Goal: Check status: Check status

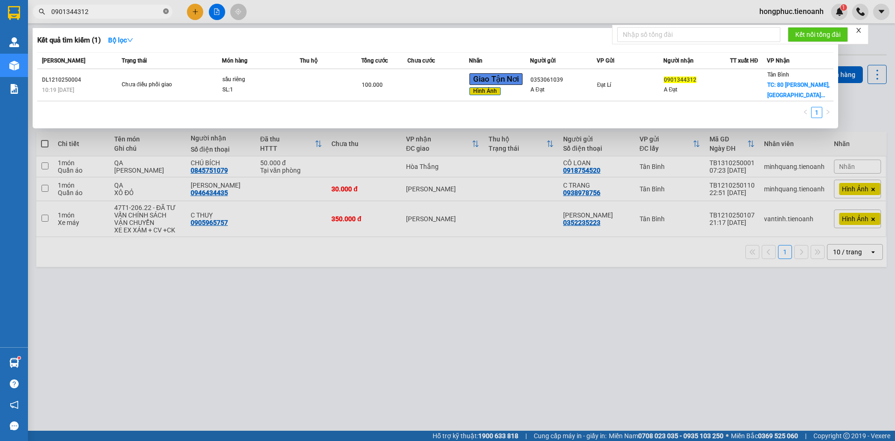
click at [165, 13] on icon "close-circle" at bounding box center [166, 11] width 6 height 6
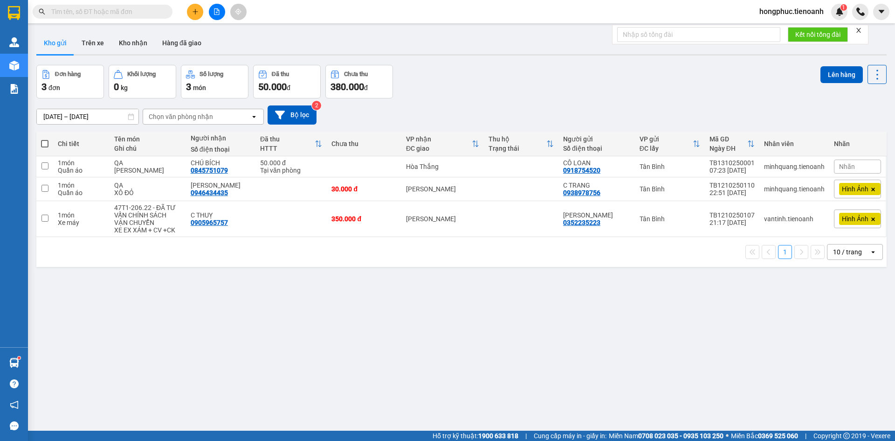
paste input "0793582345"
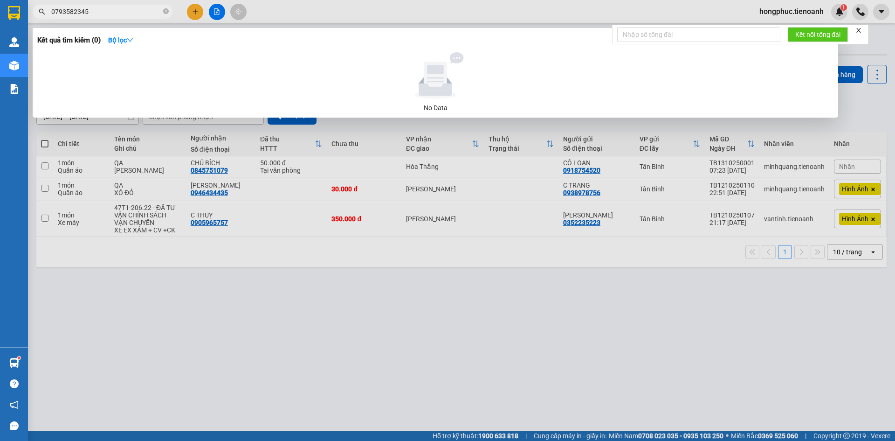
type input "0793582345"
click at [166, 13] on icon "close-circle" at bounding box center [166, 11] width 6 height 6
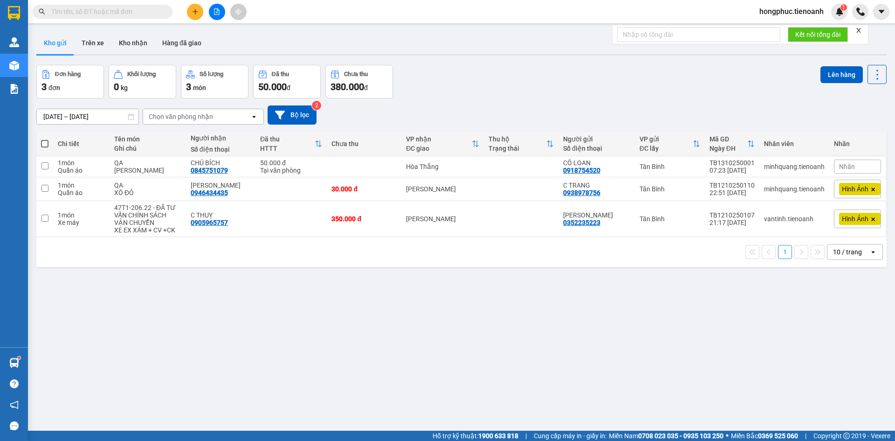
click at [147, 12] on input "text" at bounding box center [106, 12] width 110 height 10
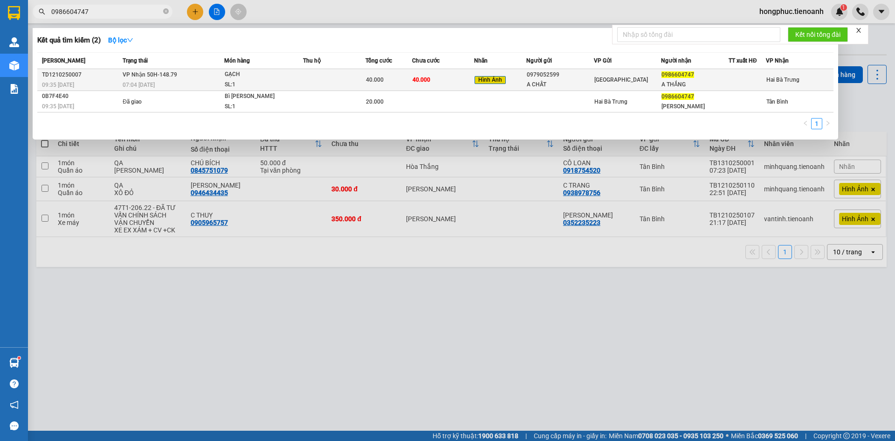
type input "0986604747"
click at [144, 78] on span "VP Nhận 50H-148.79" at bounding box center [150, 73] width 55 height 7
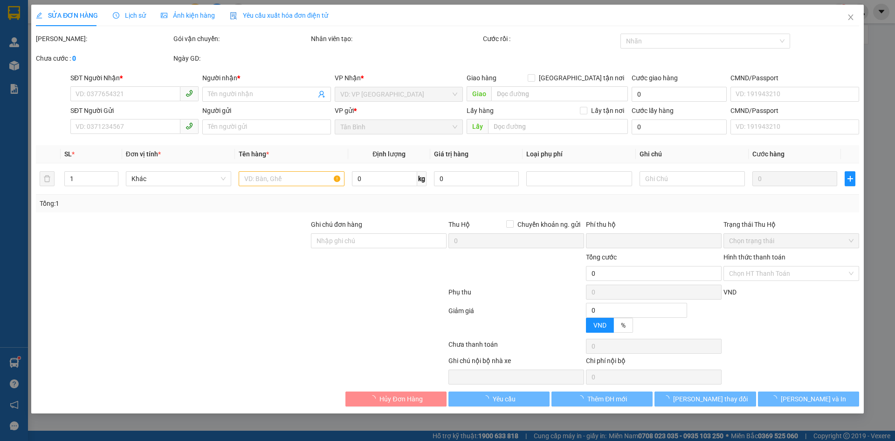
click at [135, 14] on span "Lịch sử" at bounding box center [129, 15] width 33 height 7
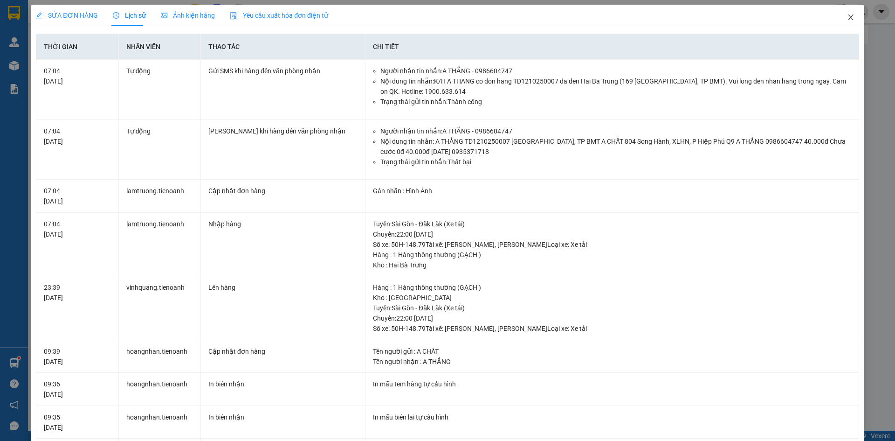
click at [847, 14] on icon "close" at bounding box center [850, 17] width 7 height 7
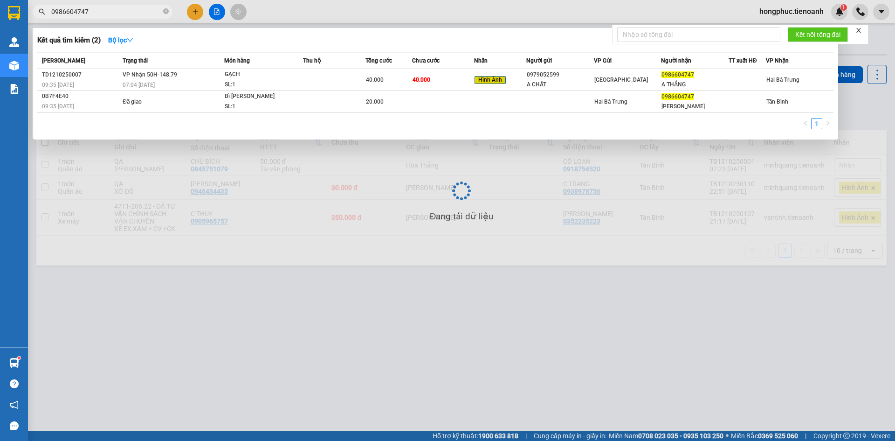
click at [95, 10] on input "0986604747" at bounding box center [106, 12] width 110 height 10
